Goal: Transaction & Acquisition: Book appointment/travel/reservation

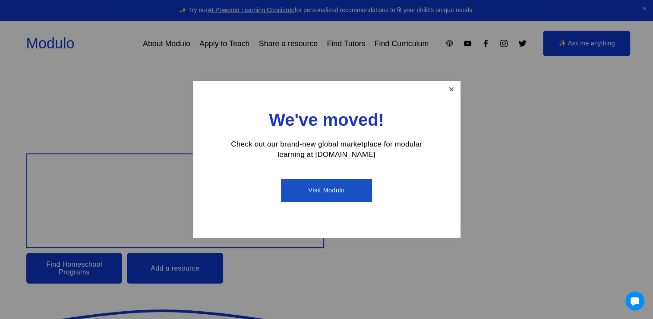
click at [452, 92] on link "Close" at bounding box center [451, 89] width 15 height 15
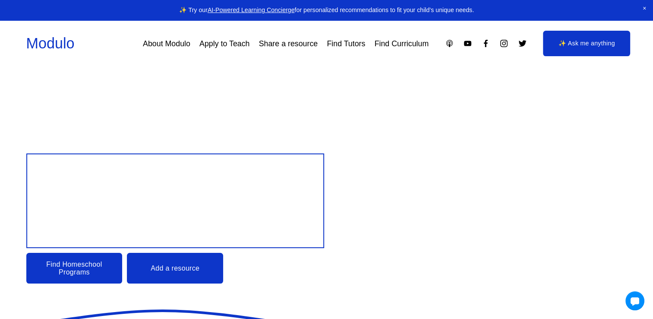
click at [349, 42] on link "Find Tutors" at bounding box center [346, 44] width 38 height 16
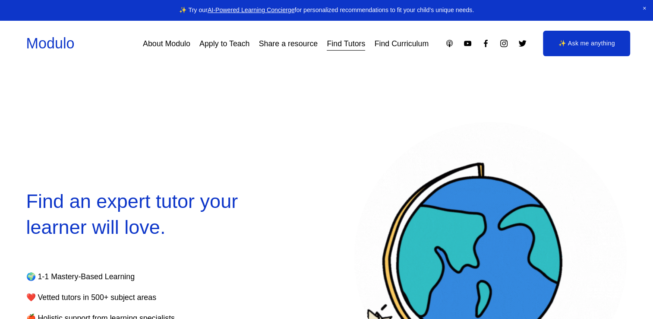
select select "**"
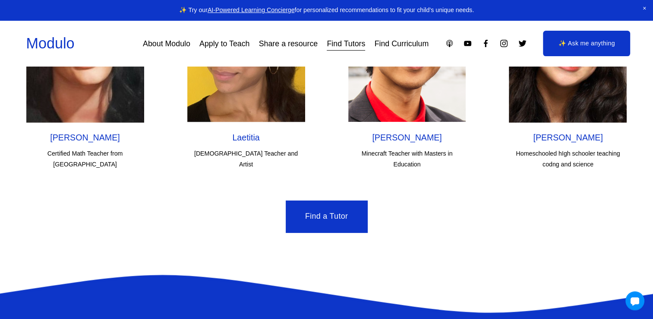
scroll to position [2732, 0]
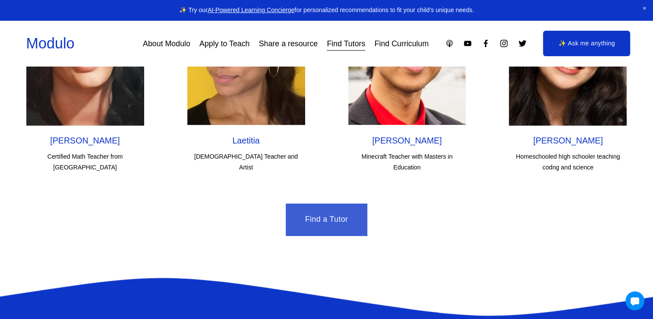
click at [323, 203] on link "Find a Tutor" at bounding box center [327, 219] width 82 height 32
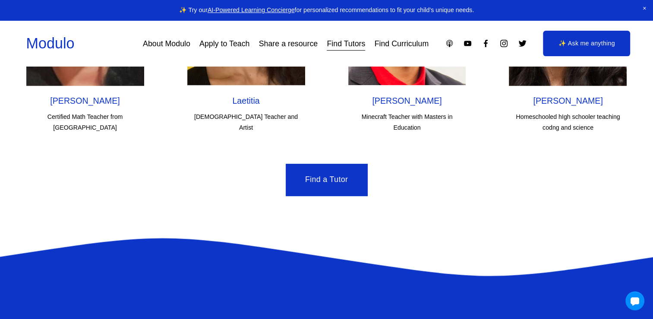
scroll to position [2774, 0]
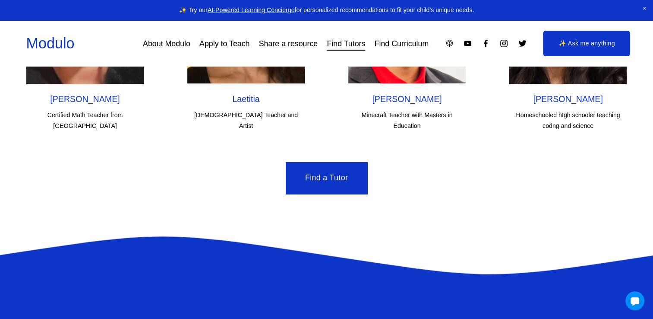
click at [225, 42] on link "Apply to Teach" at bounding box center [224, 44] width 50 height 16
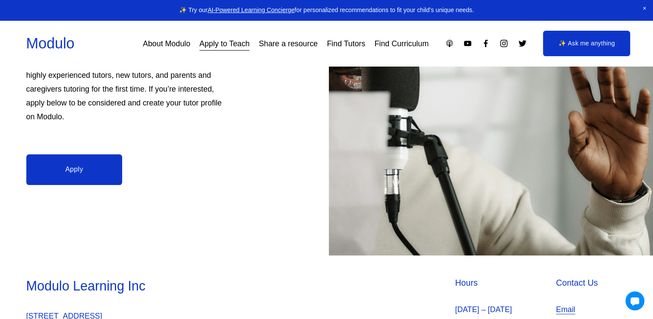
scroll to position [298, 0]
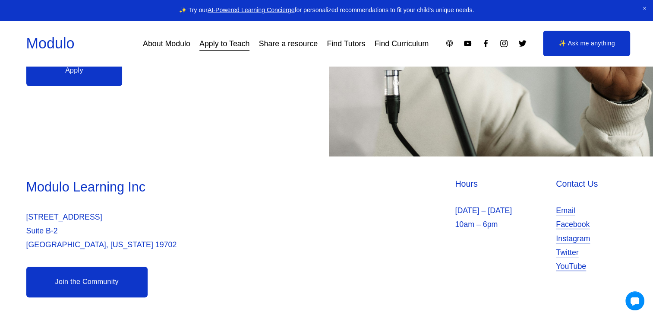
click at [73, 275] on link "Join the Community" at bounding box center [86, 281] width 121 height 31
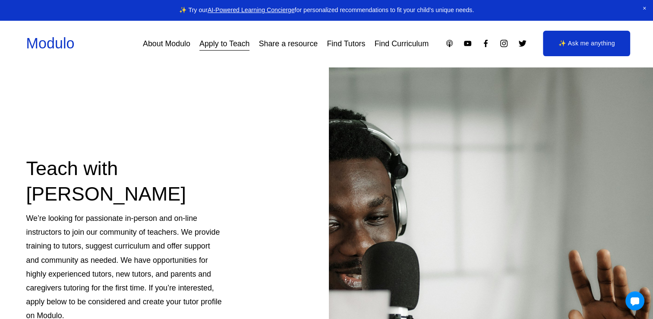
click at [353, 44] on link "Find Tutors" at bounding box center [346, 44] width 38 height 16
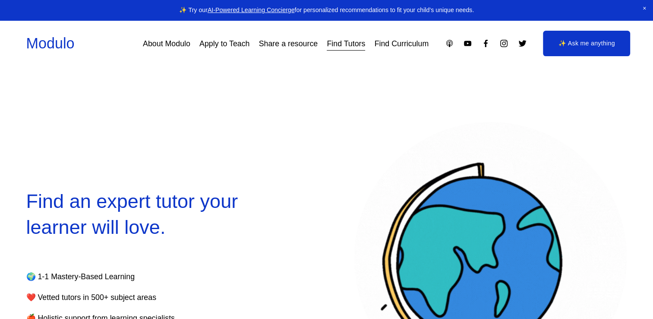
select select "**"
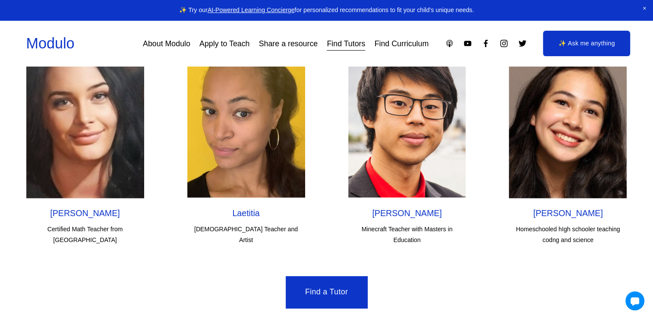
scroll to position [2660, 0]
